Goal: Transaction & Acquisition: Purchase product/service

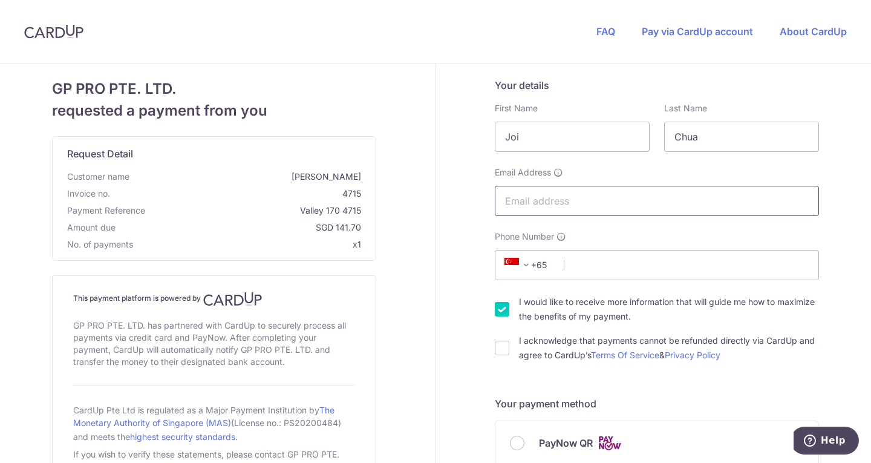
click at [545, 201] on input "Email Address" at bounding box center [657, 201] width 324 height 30
click at [667, 275] on input "Phone Number" at bounding box center [657, 265] width 324 height 30
type input "93681547"
click at [495, 311] on input "I would like to receive more information that will guide me how to maximize the…" at bounding box center [502, 309] width 15 height 15
checkbox input "false"
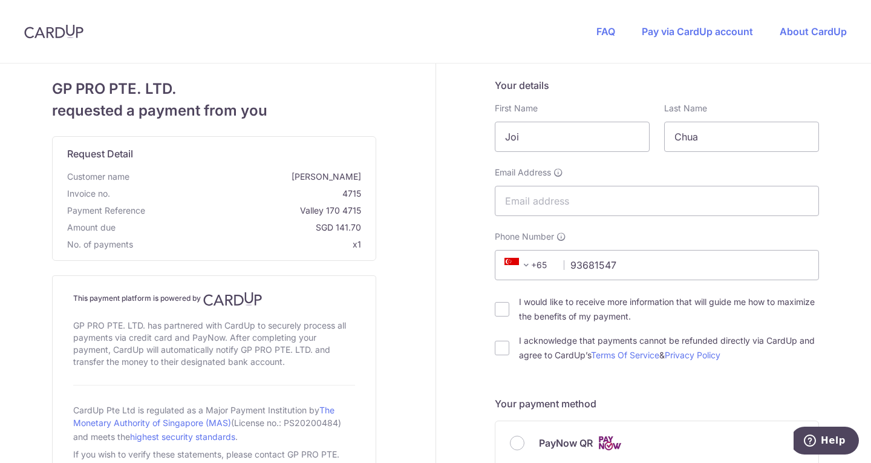
click at [506, 349] on div "I acknowledge that payments cannot be refunded directly via CardUp and agree to…" at bounding box center [657, 347] width 324 height 29
click at [502, 348] on input "I acknowledge that payments cannot be refunded directly via CardUp and agree to…" at bounding box center [502, 348] width 15 height 15
checkbox input "true"
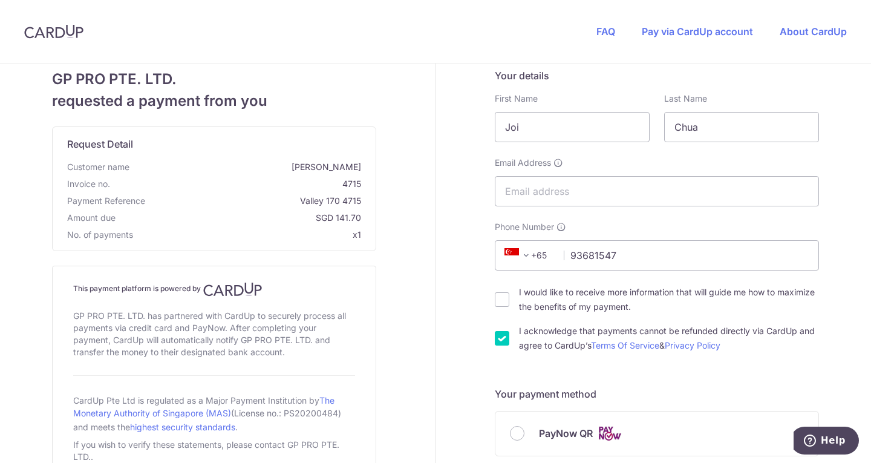
scroll to position [10, 0]
click at [522, 177] on input "Email Address" at bounding box center [657, 190] width 324 height 30
type input "[EMAIL_ADDRESS][DOMAIN_NAME]"
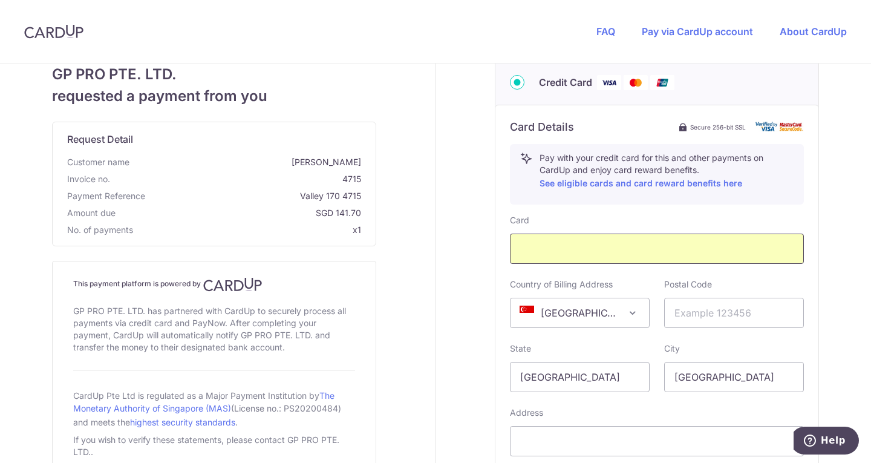
scroll to position [426, 0]
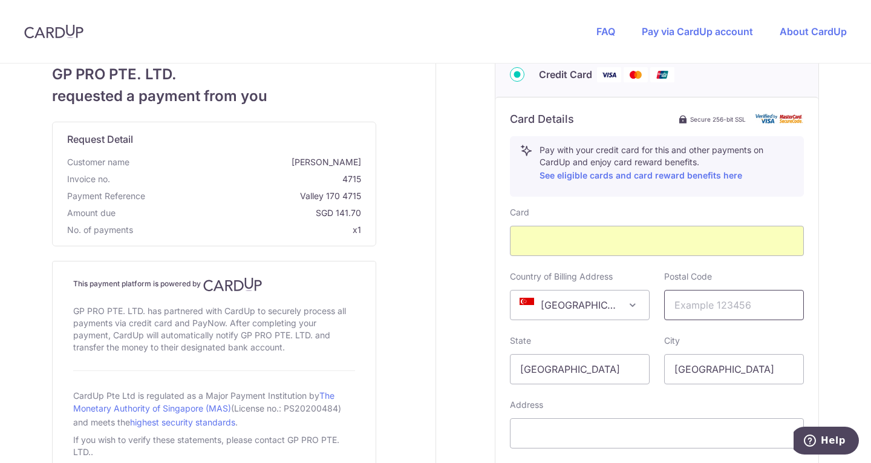
click at [685, 304] on input "text" at bounding box center [734, 305] width 140 height 30
type input "238871"
type input "[STREET_ADDRESS]"
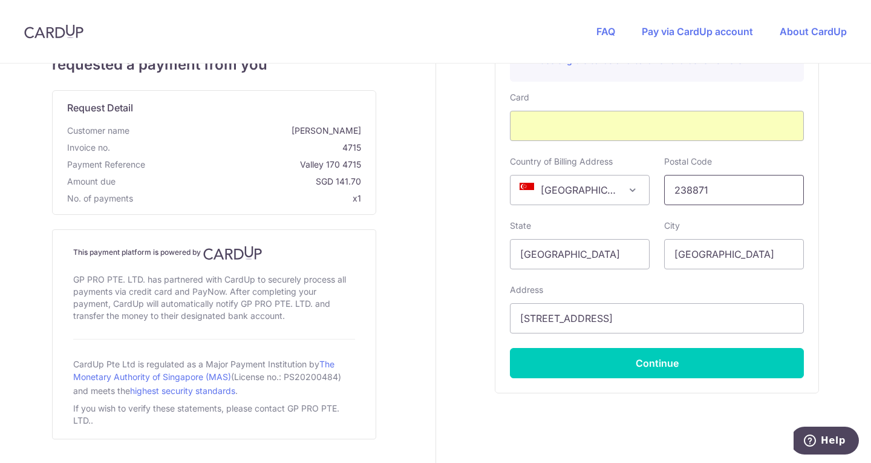
scroll to position [574, 0]
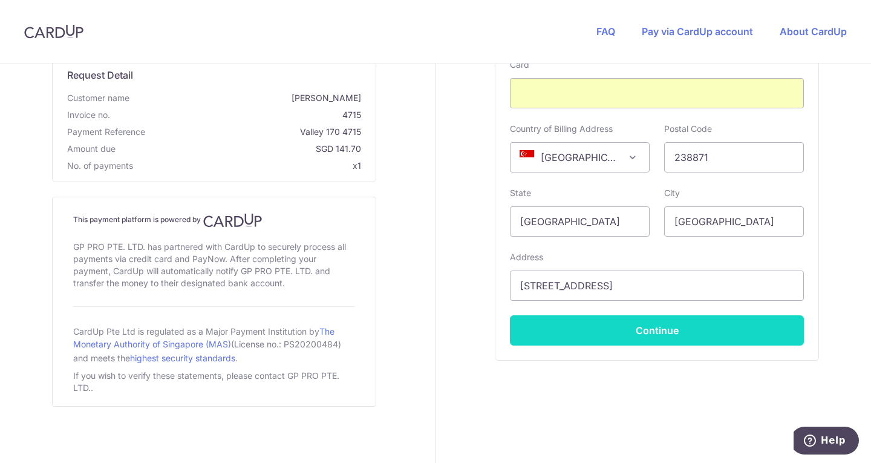
click at [640, 329] on button "Continue" at bounding box center [657, 330] width 294 height 30
type input "**** 9888"
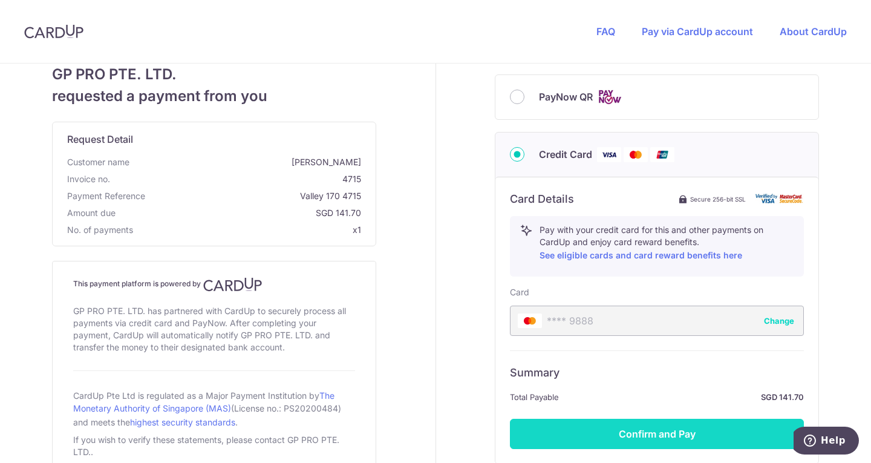
click at [669, 433] on button "Confirm and Pay" at bounding box center [657, 434] width 294 height 30
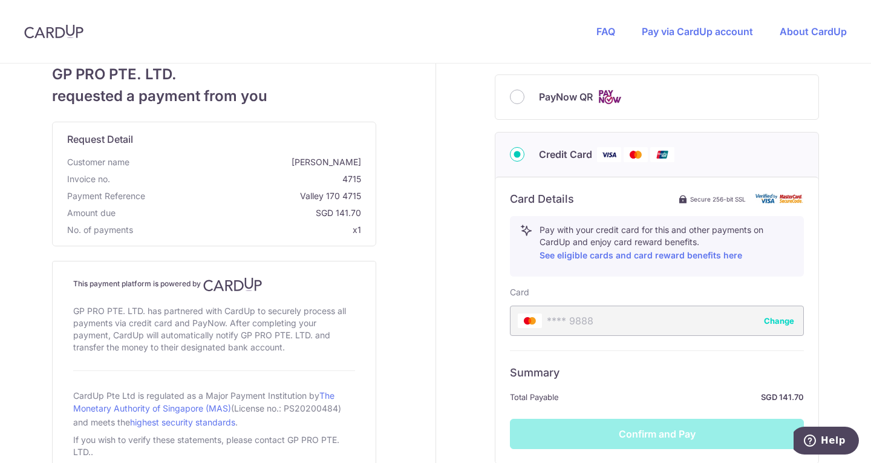
scroll to position [450, 0]
